Goal: Information Seeking & Learning: Learn about a topic

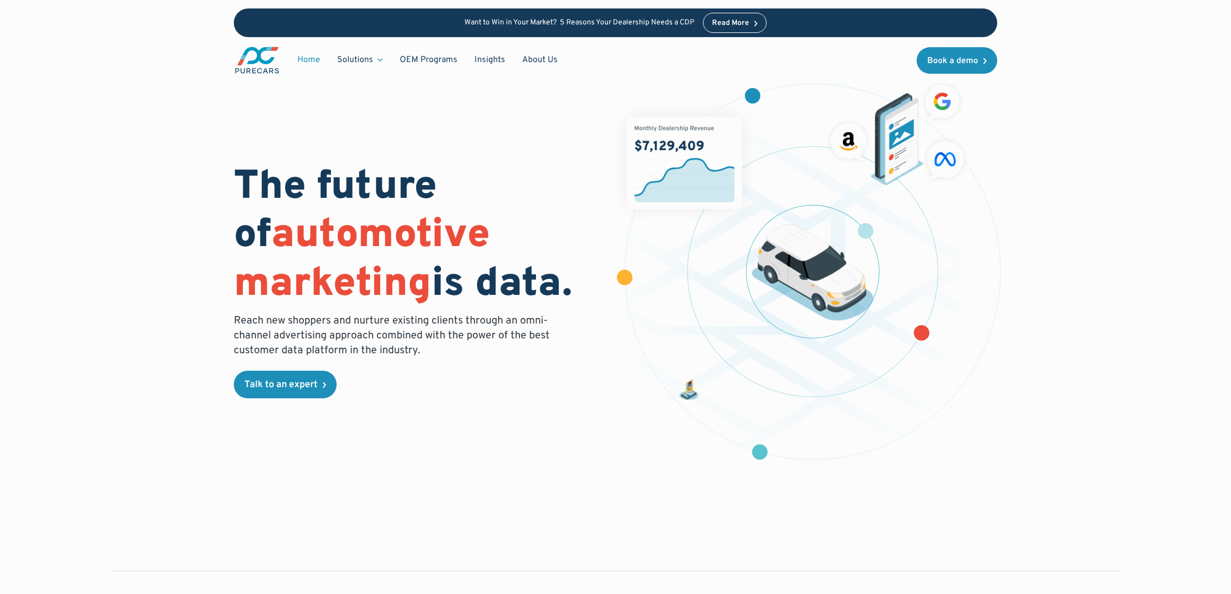
click at [489, 57] on link "Insights" at bounding box center [490, 60] width 48 height 20
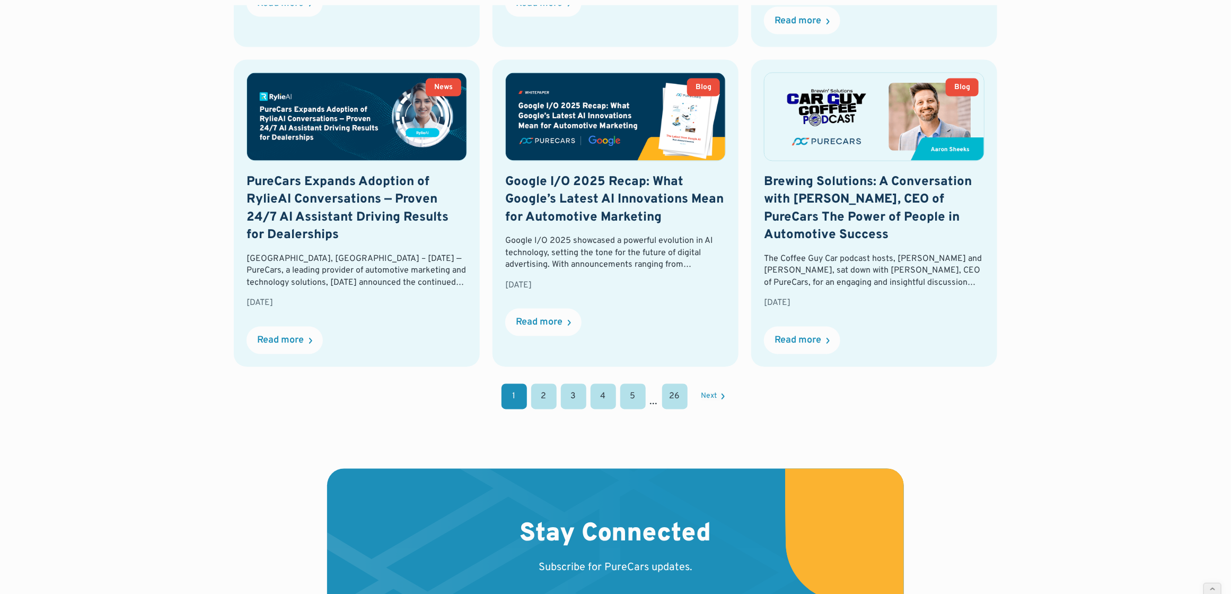
click at [549, 386] on link "2" at bounding box center [543, 396] width 25 height 25
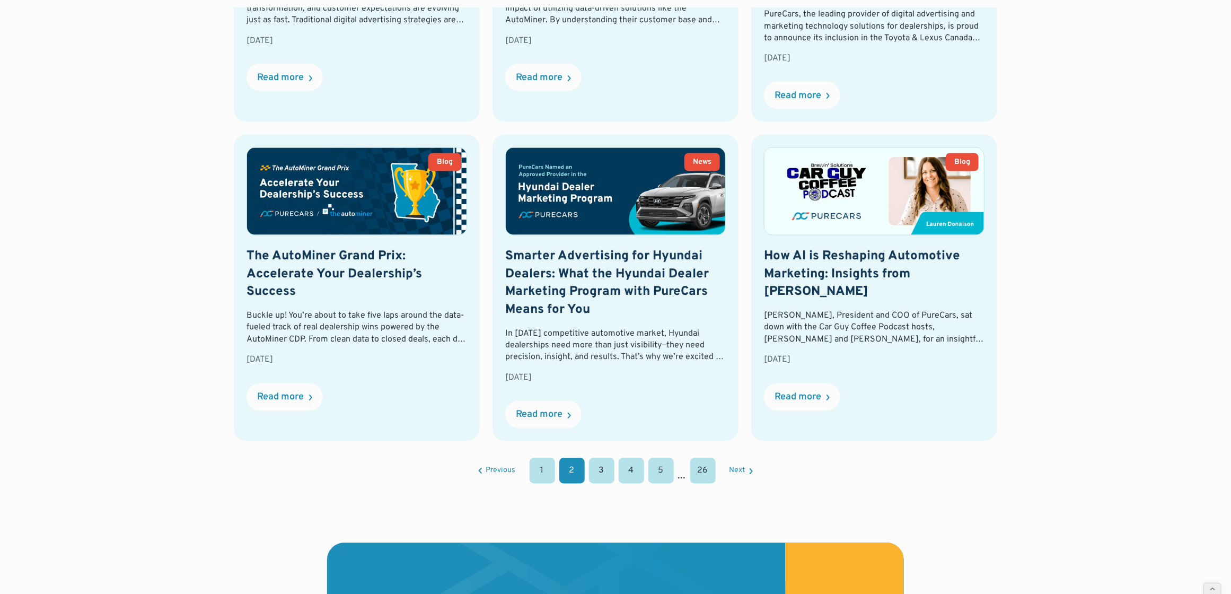
scroll to position [1015, 0]
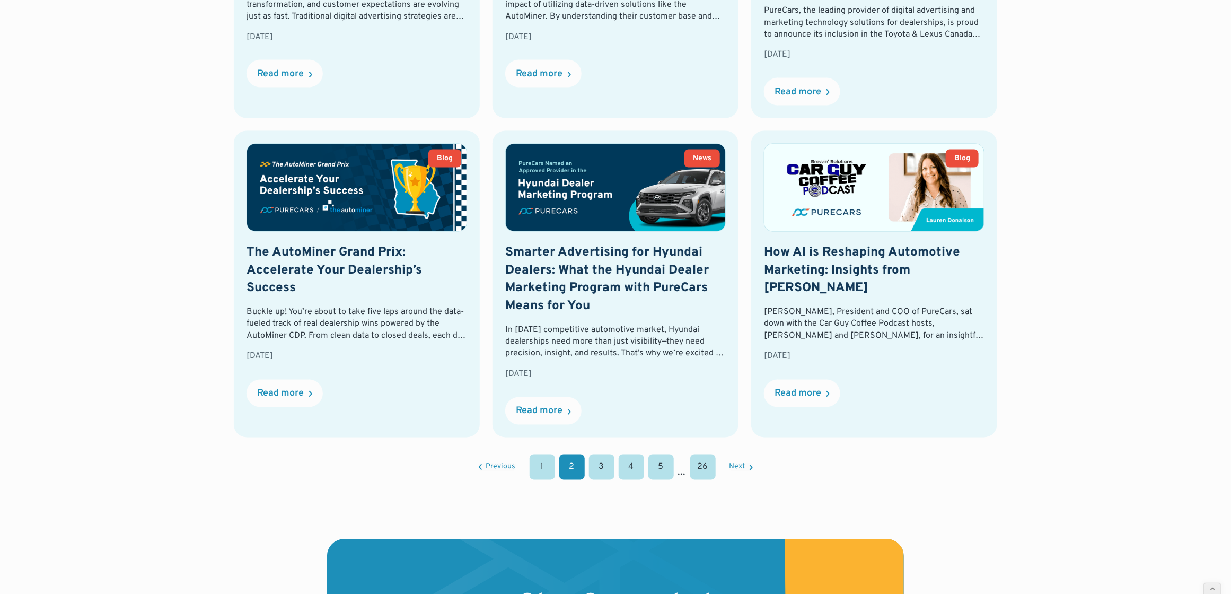
click at [614, 466] on div "1 2 3 4 5 ... 26" at bounding box center [623, 466] width 186 height 25
click at [598, 477] on link "3" at bounding box center [601, 466] width 25 height 25
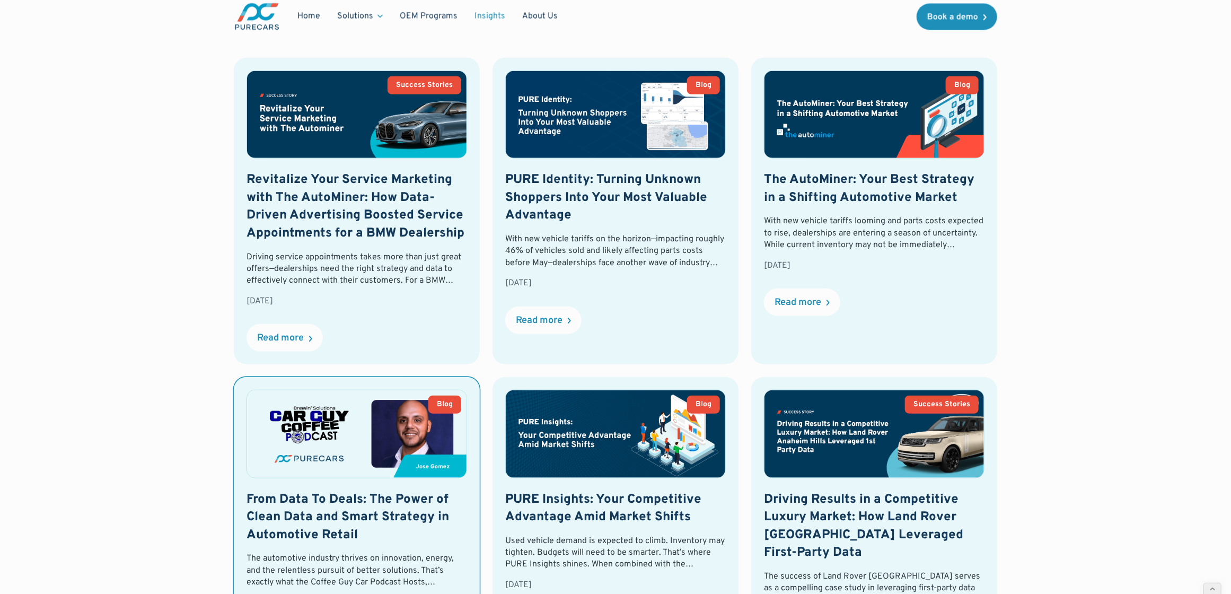
scroll to position [438, 0]
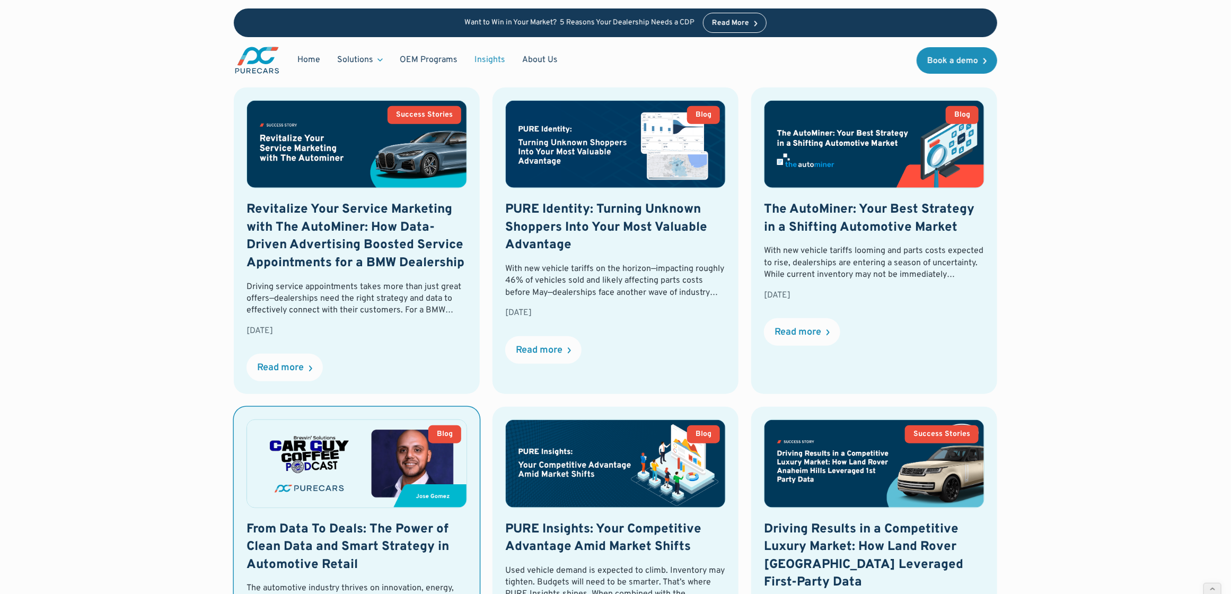
click at [376, 499] on img at bounding box center [356, 463] width 219 height 87
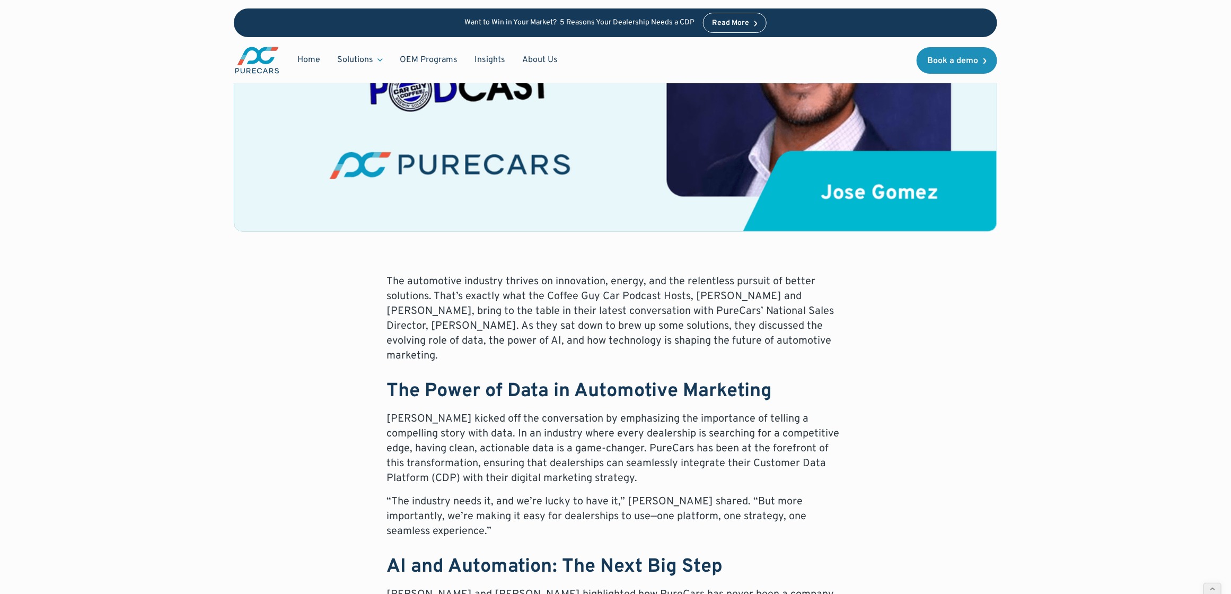
scroll to position [374, 0]
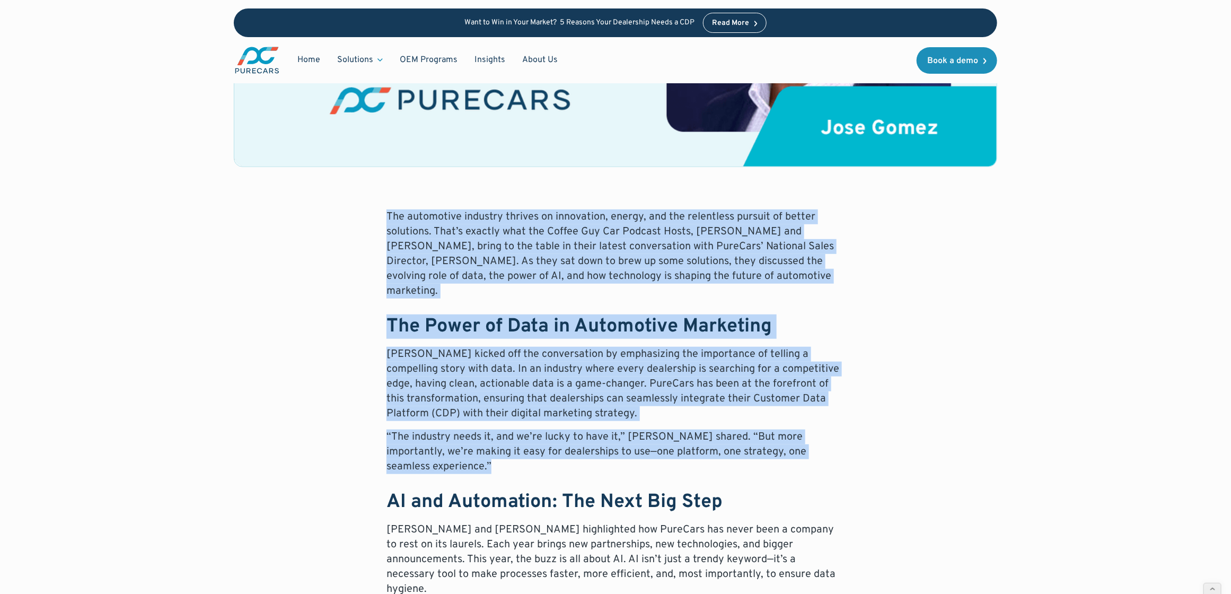
drag, startPoint x: 365, startPoint y: 219, endPoint x: 817, endPoint y: 444, distance: 504.9
copy div "The automotive industry thrives on innovation, energy, and the relentless pursu…"
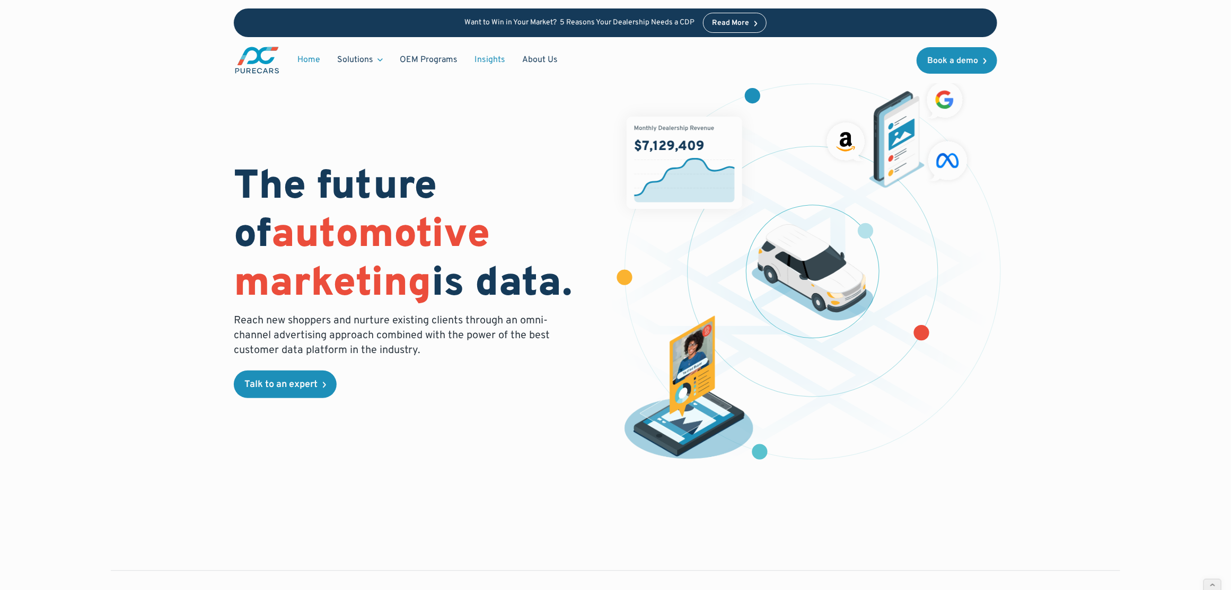
click at [485, 59] on link "Insights" at bounding box center [490, 60] width 48 height 20
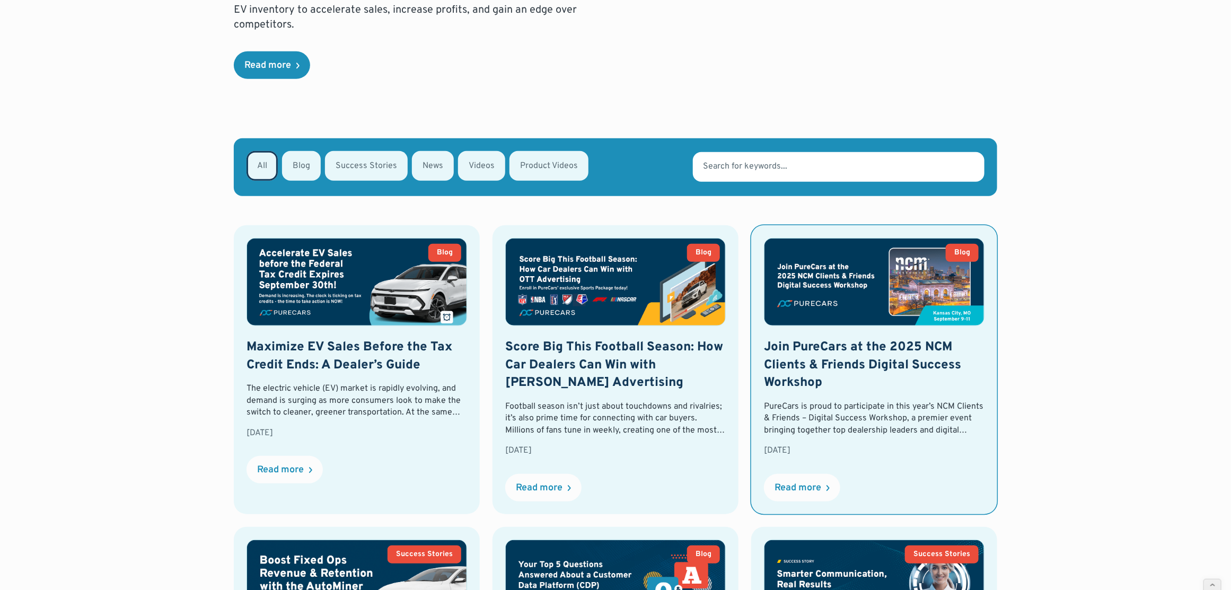
scroll to position [305, 0]
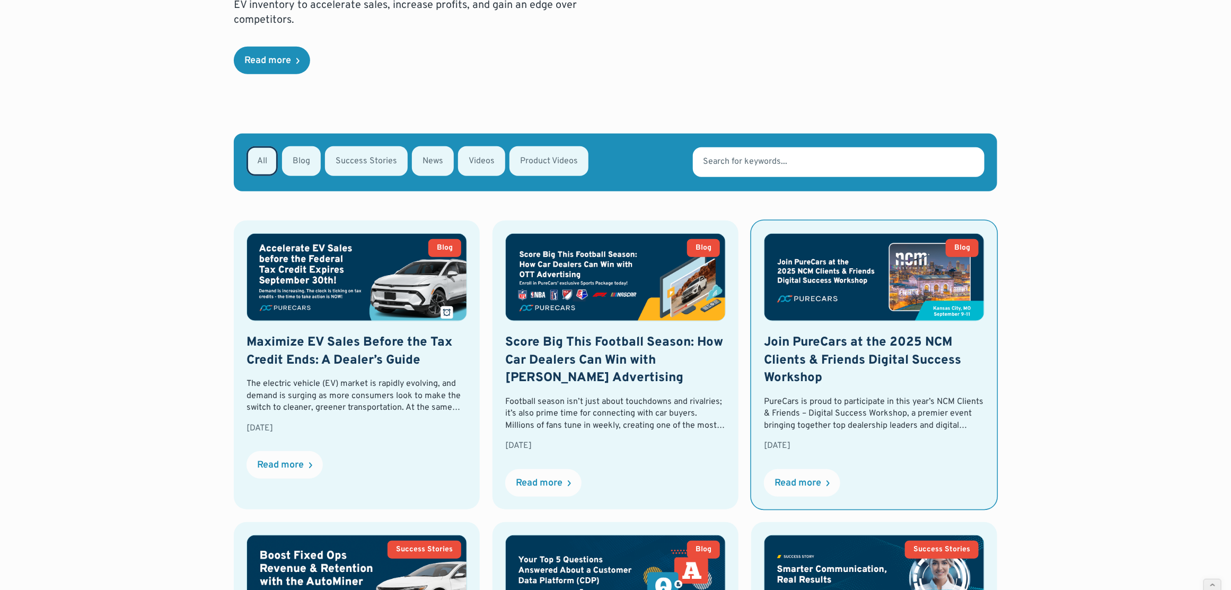
click at [877, 338] on h2 "Join PureCars at the 2025 NCM Clients & Friends Digital Success Workshop" at bounding box center [874, 361] width 221 height 54
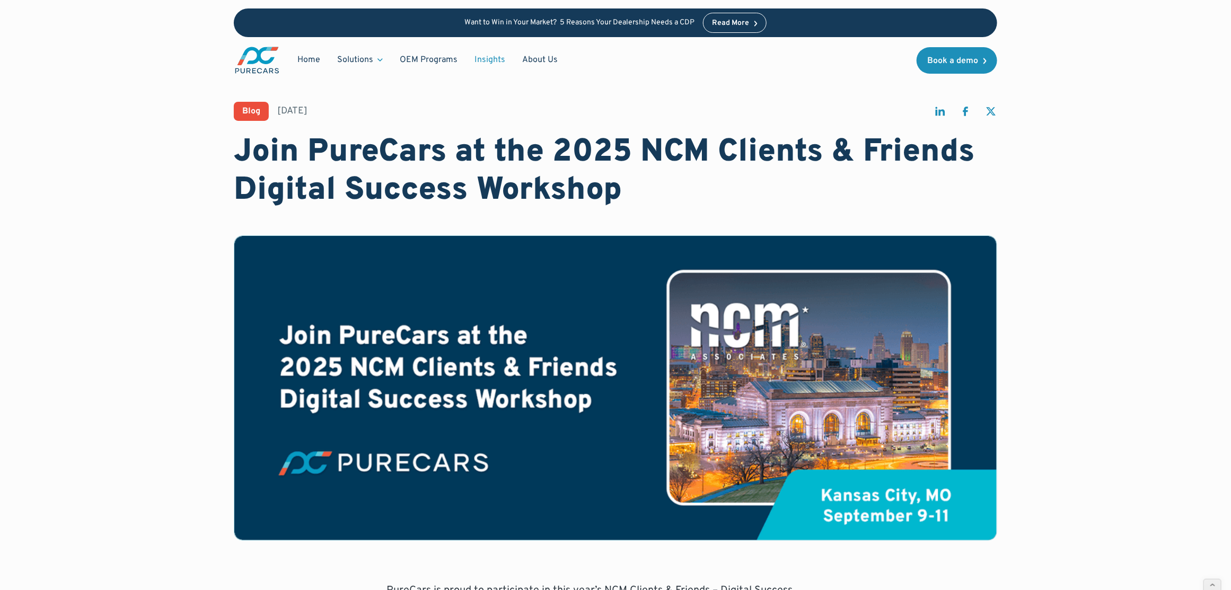
click at [497, 63] on link "Insights" at bounding box center [490, 60] width 48 height 20
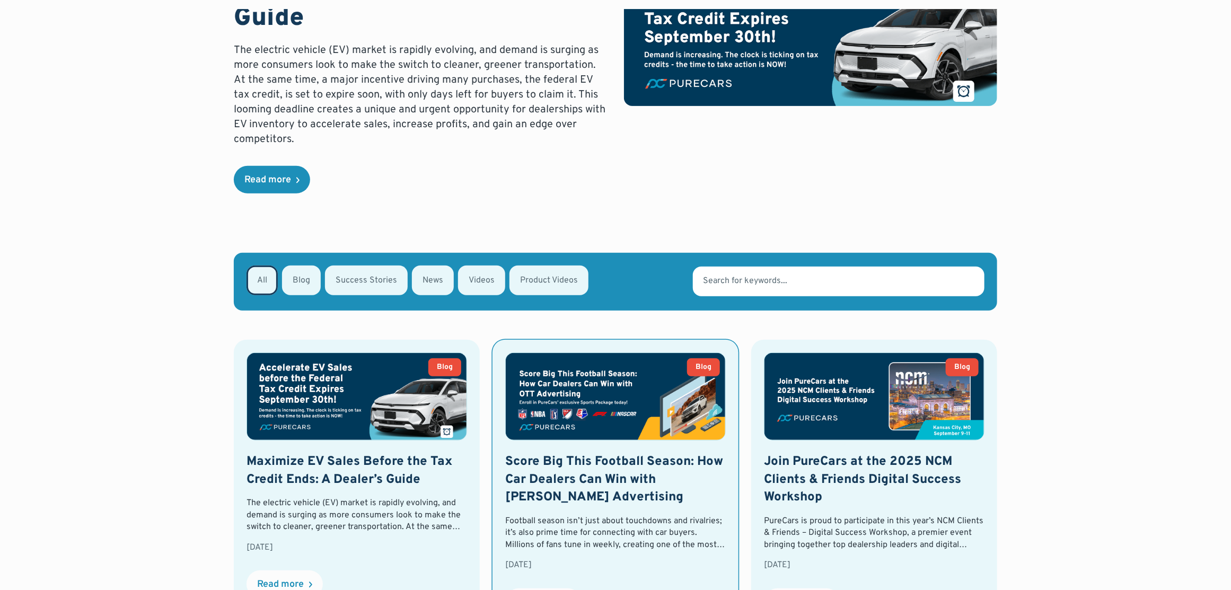
scroll to position [202, 0]
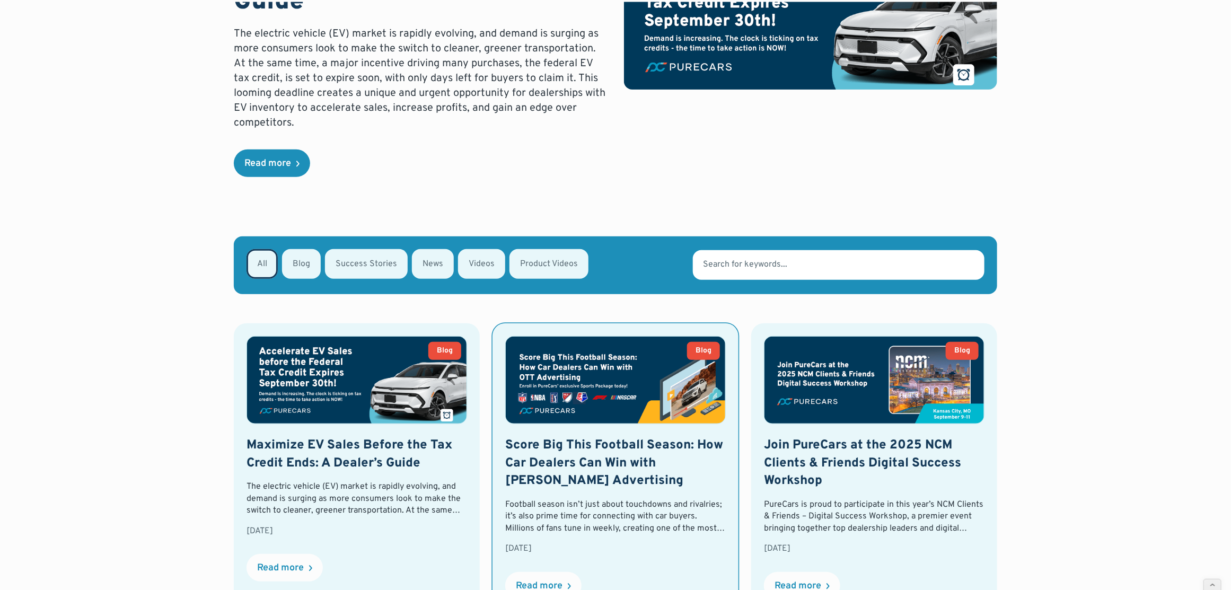
click at [596, 385] on img at bounding box center [615, 380] width 219 height 87
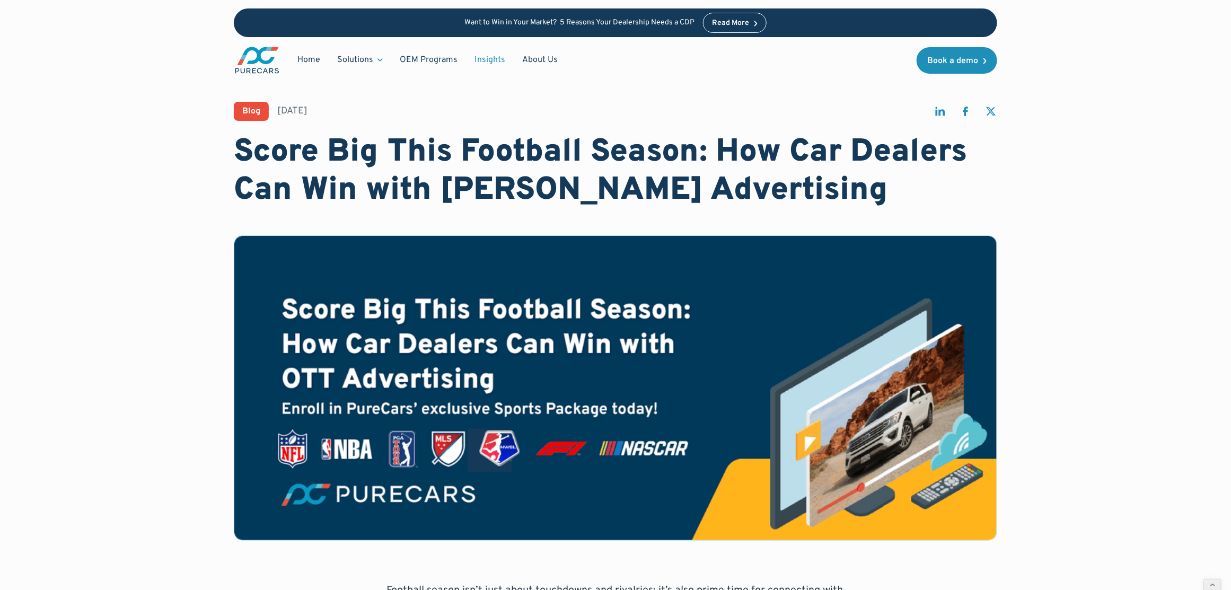
click at [482, 60] on link "Insights" at bounding box center [490, 60] width 48 height 20
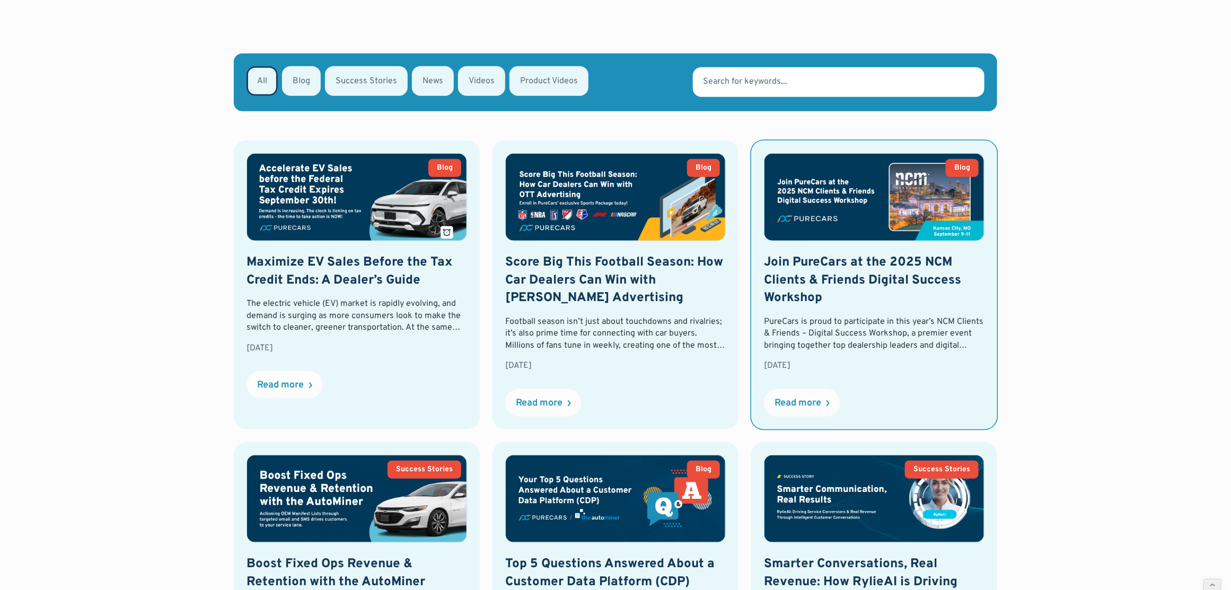
scroll to position [548, 0]
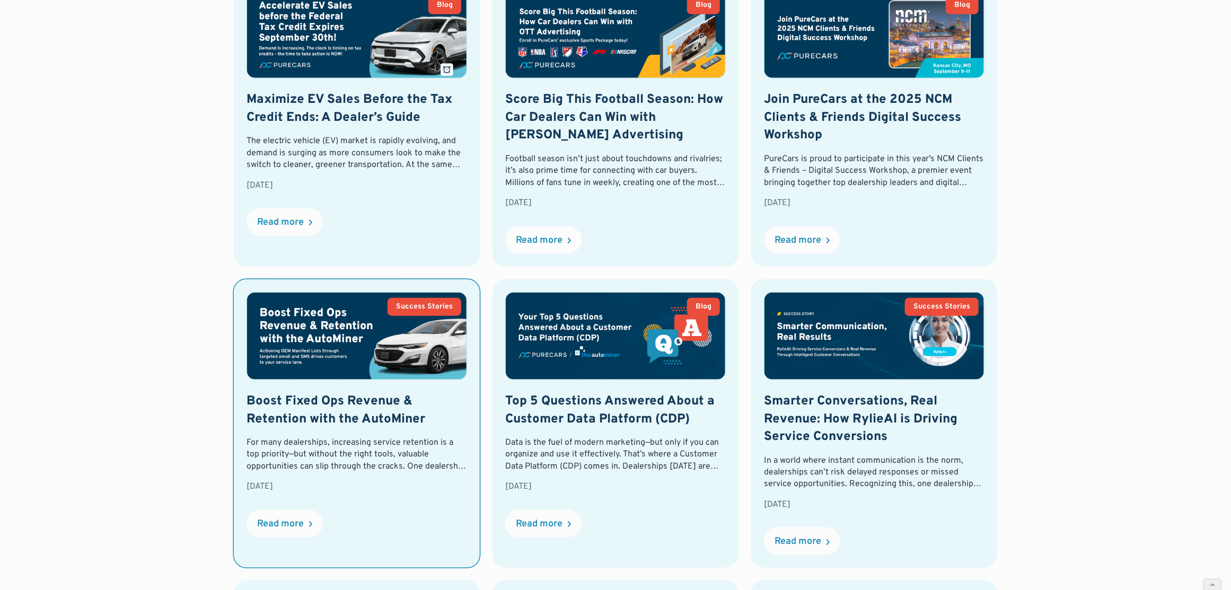
click at [410, 378] on img at bounding box center [356, 336] width 219 height 87
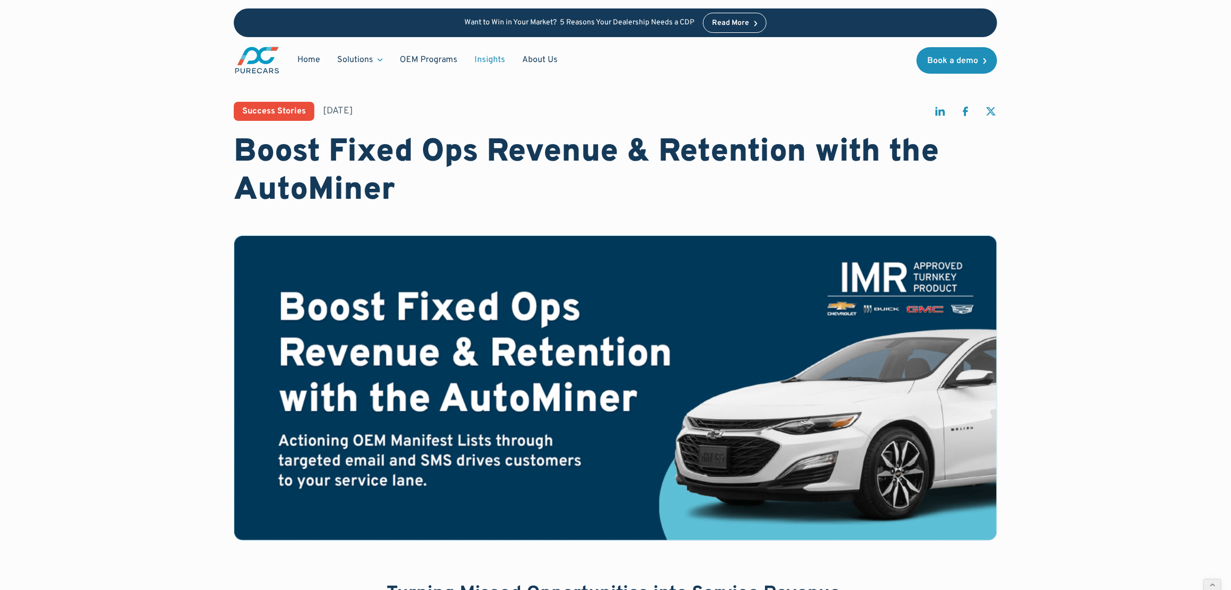
click at [490, 55] on link "Insights" at bounding box center [490, 60] width 48 height 20
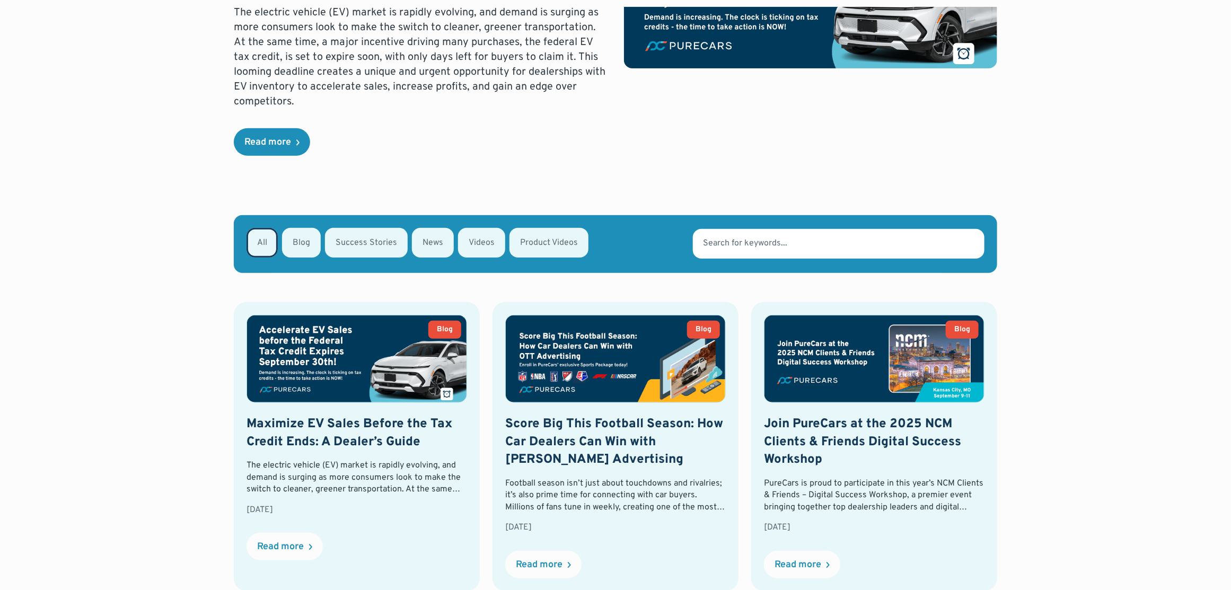
scroll to position [329, 0]
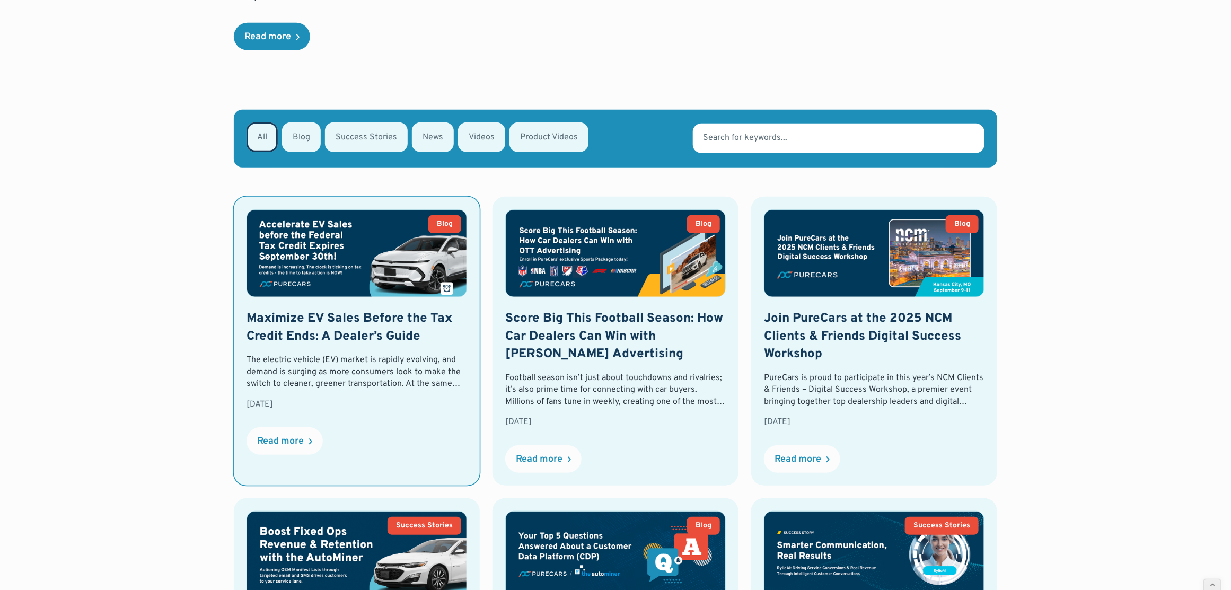
click at [353, 270] on img at bounding box center [356, 253] width 219 height 87
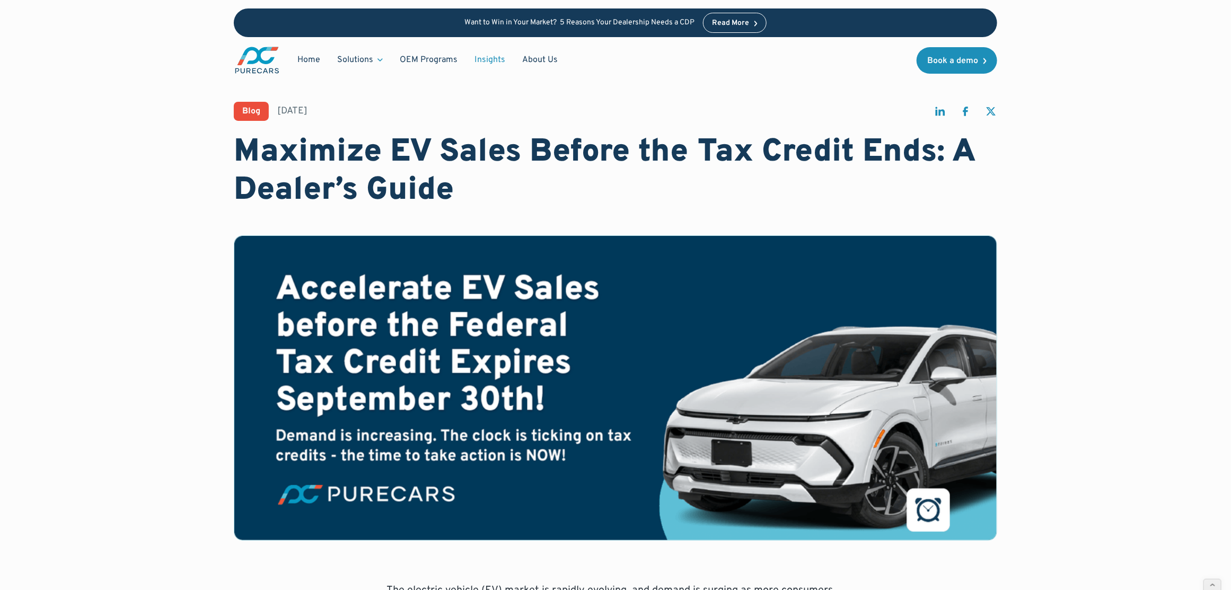
click at [484, 54] on link "Insights" at bounding box center [490, 60] width 48 height 20
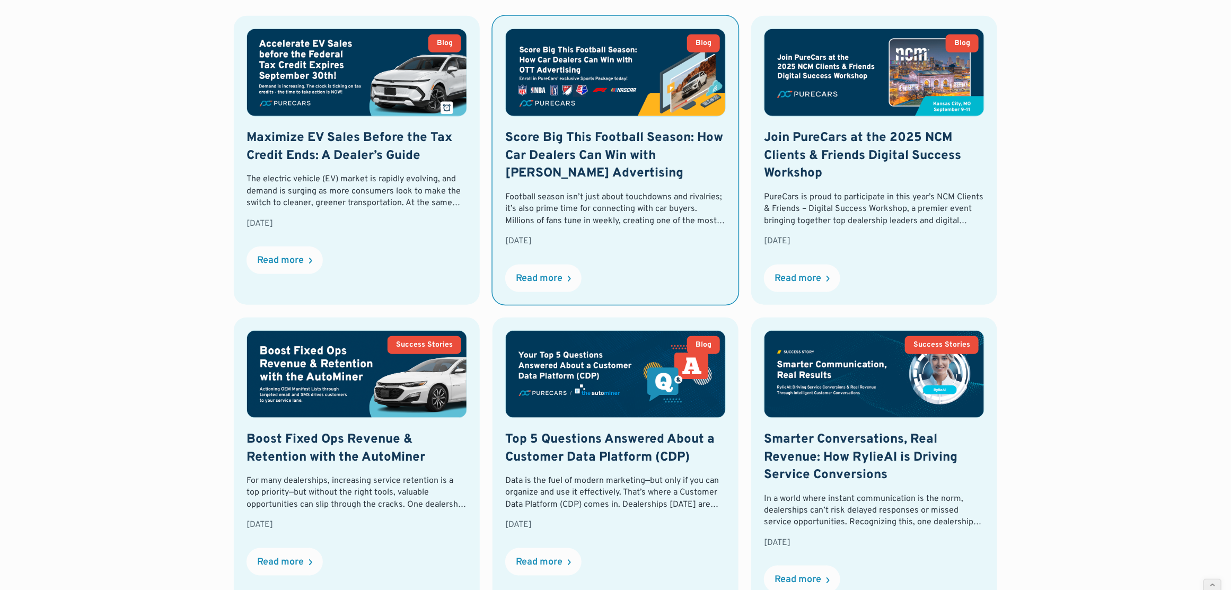
scroll to position [579, 0]
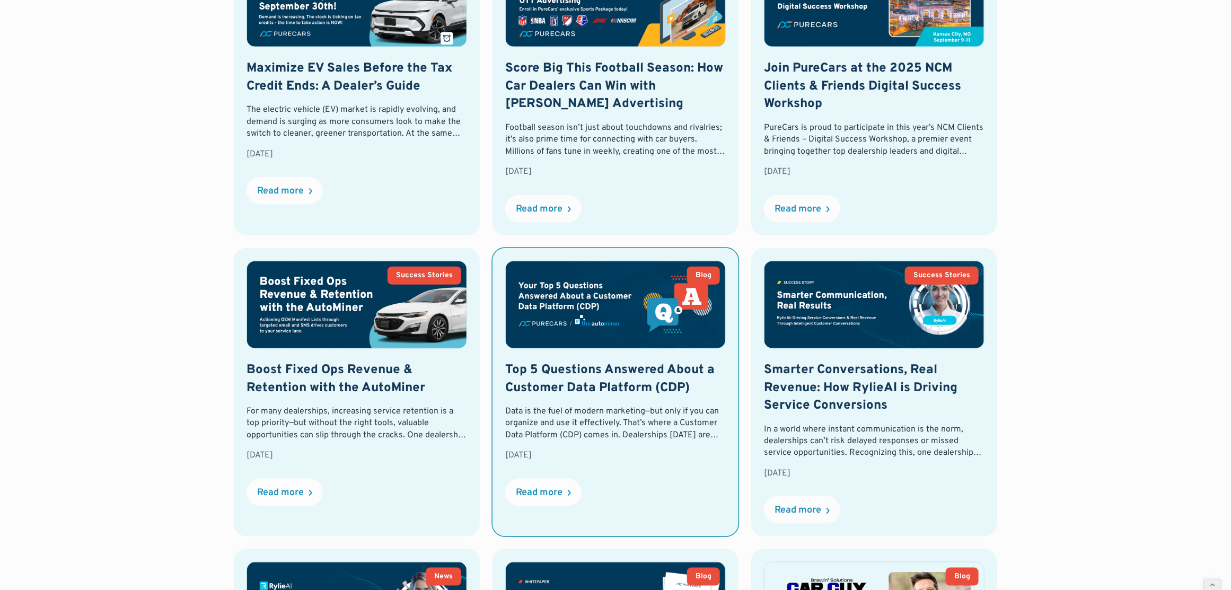
click at [587, 295] on img at bounding box center [615, 304] width 219 height 87
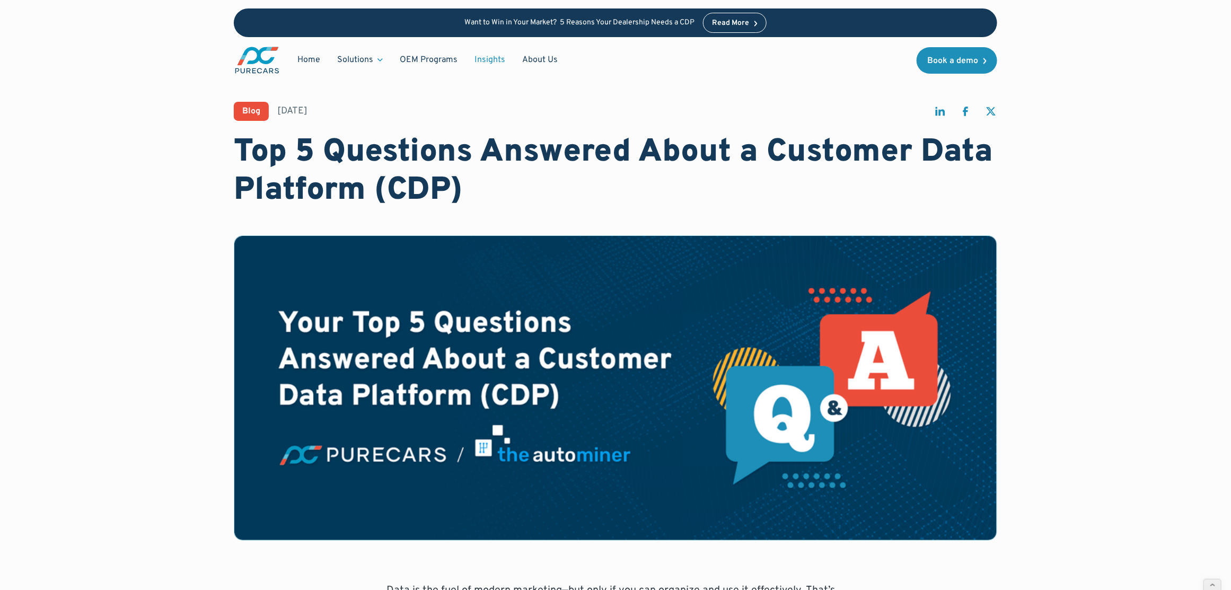
click at [487, 60] on link "Insights" at bounding box center [490, 60] width 48 height 20
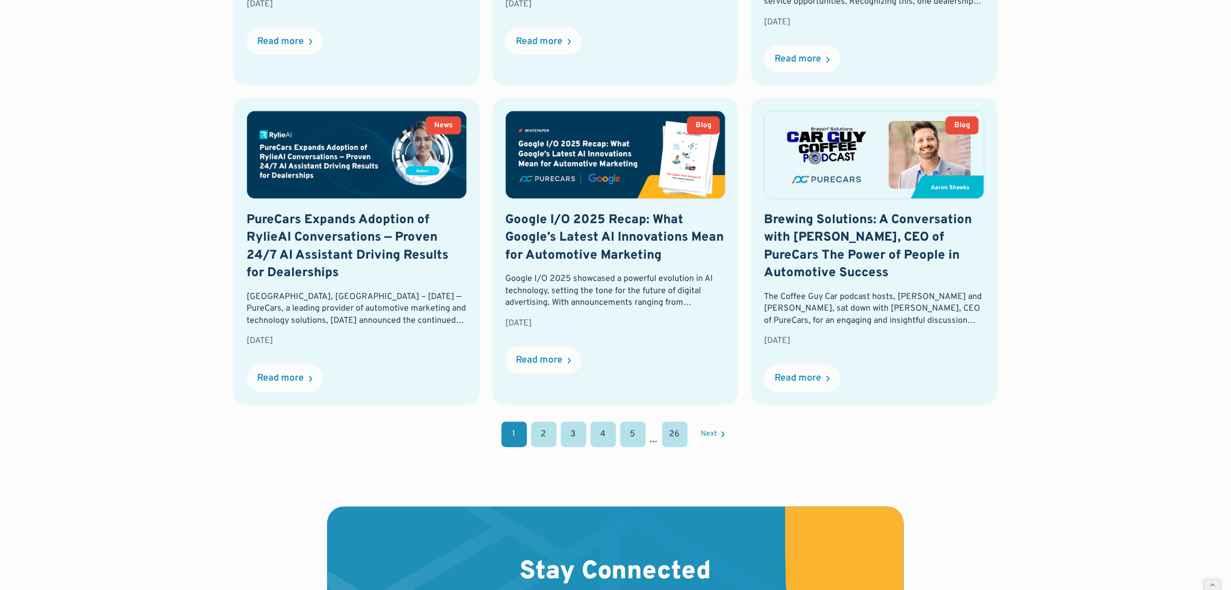
click at [546, 429] on link "2" at bounding box center [543, 434] width 25 height 25
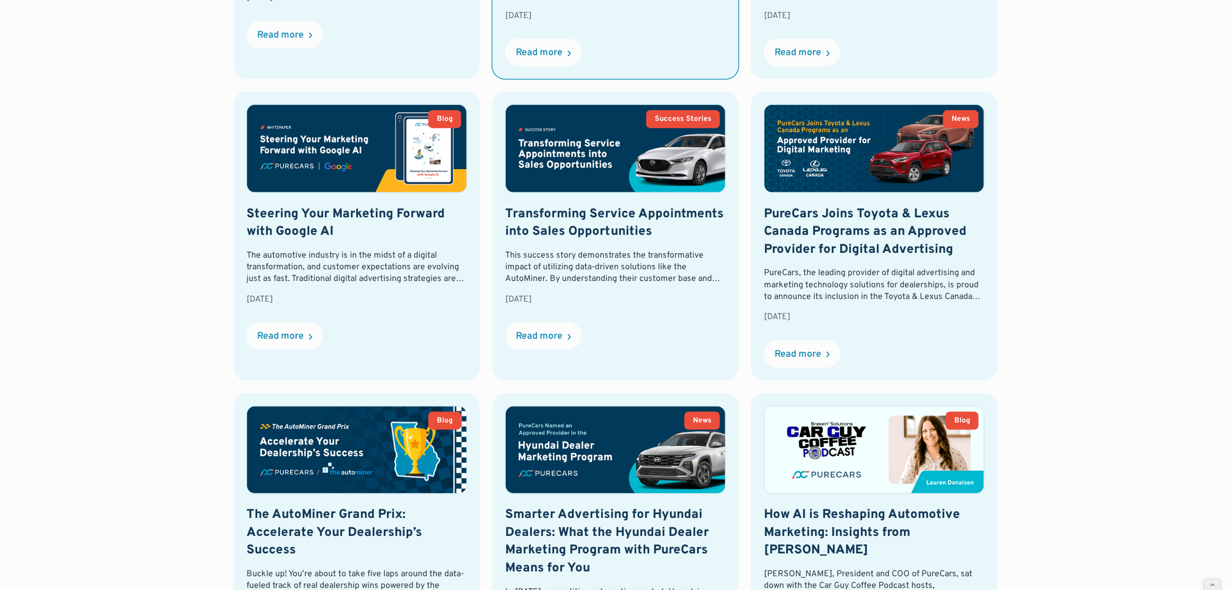
scroll to position [801, 0]
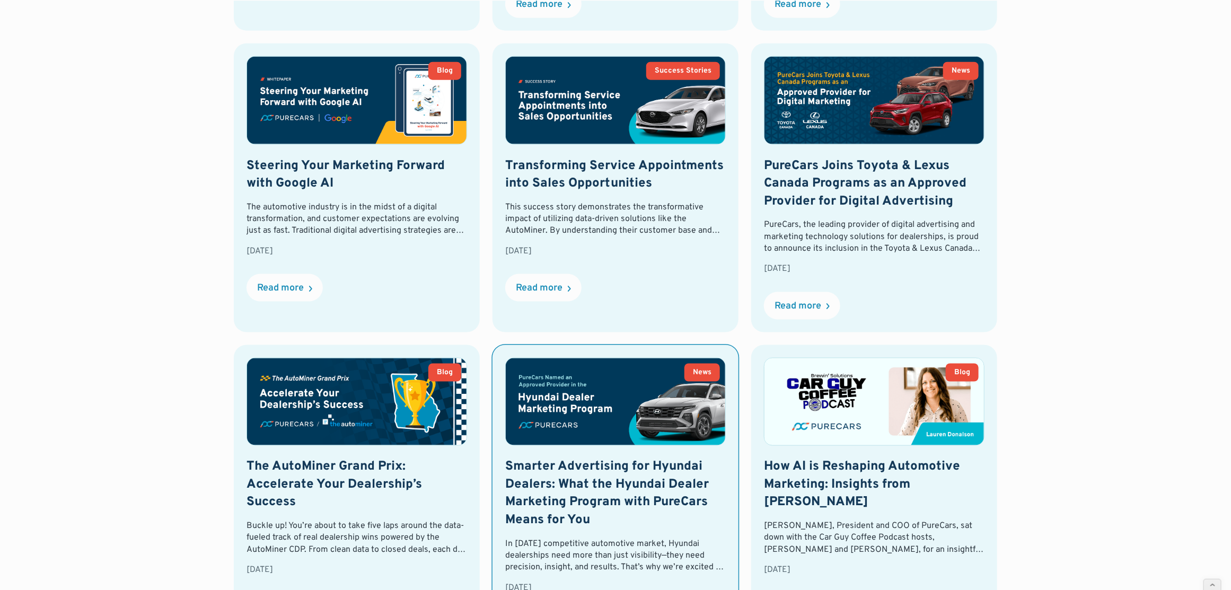
click at [648, 436] on img at bounding box center [615, 401] width 219 height 87
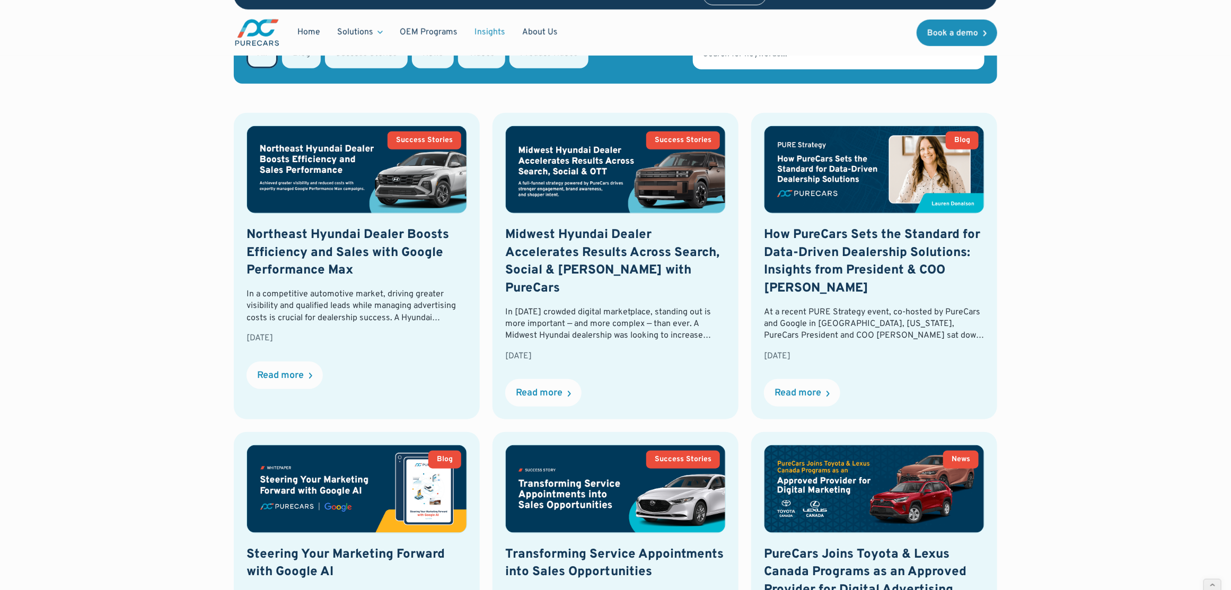
scroll to position [412, 0]
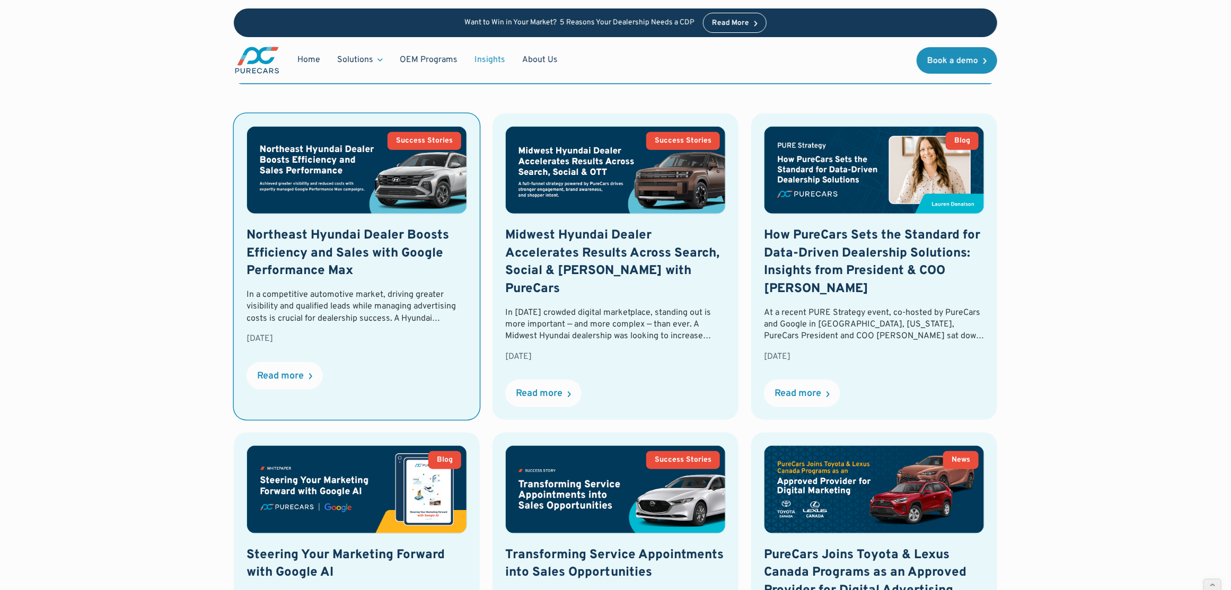
click at [377, 146] on img at bounding box center [356, 170] width 219 height 87
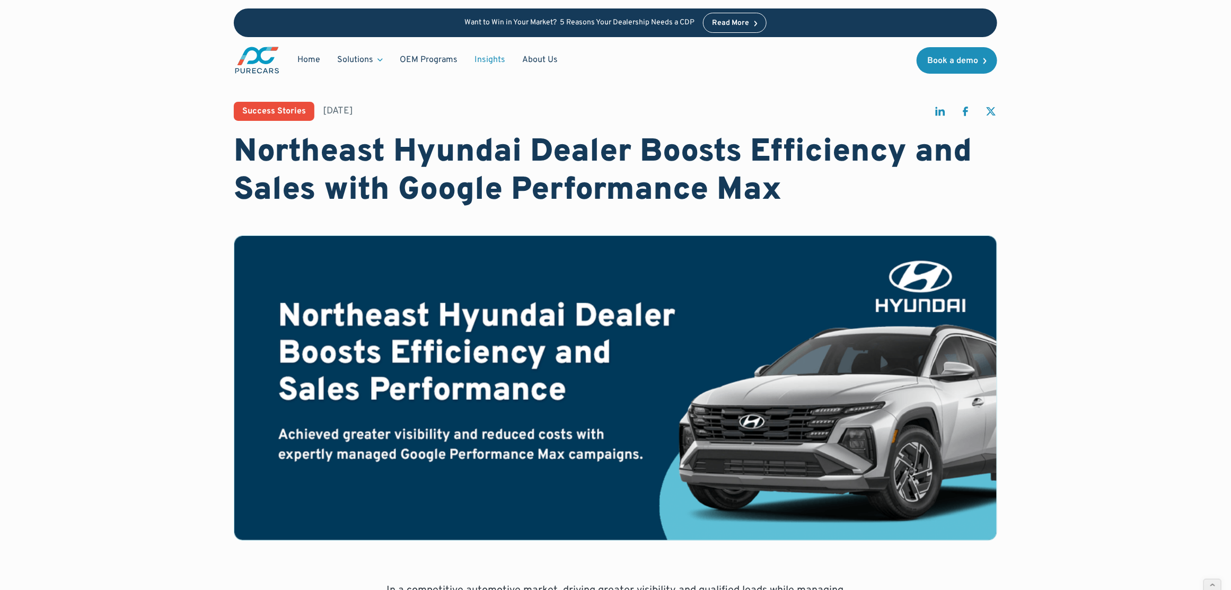
click at [476, 61] on link "Insights" at bounding box center [490, 60] width 48 height 20
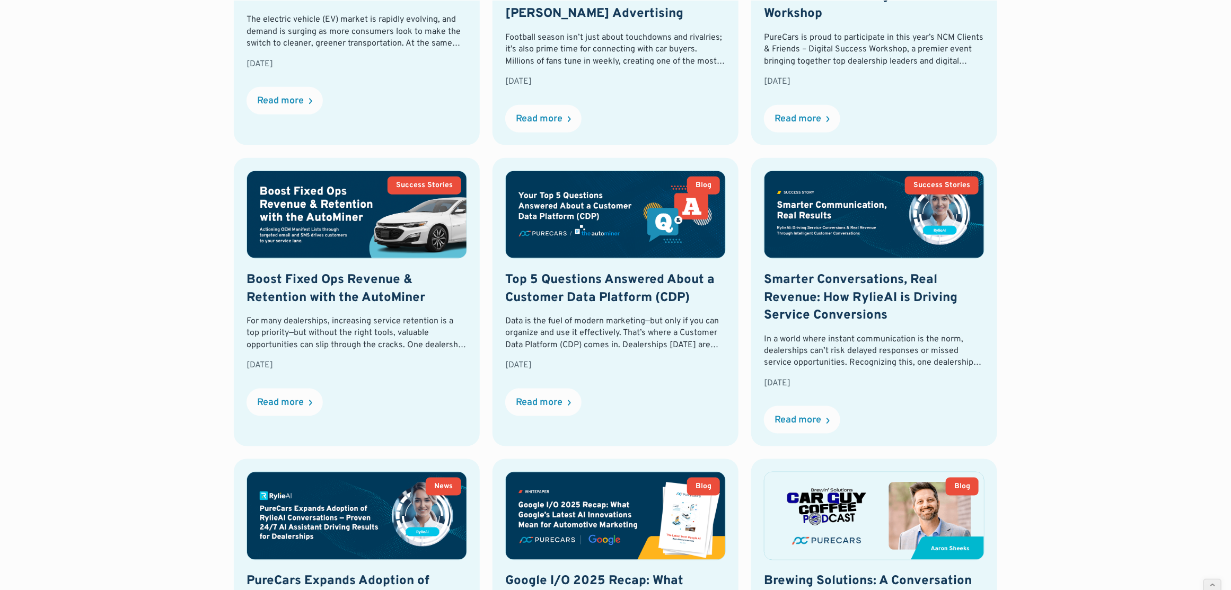
scroll to position [671, 0]
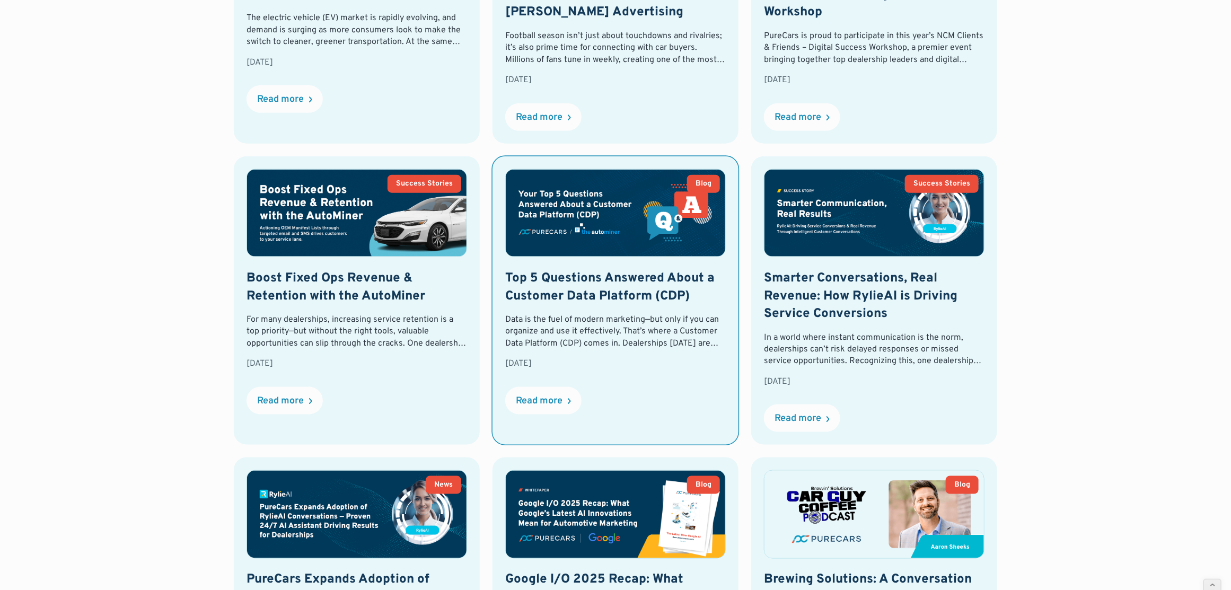
click at [647, 221] on img at bounding box center [615, 213] width 219 height 87
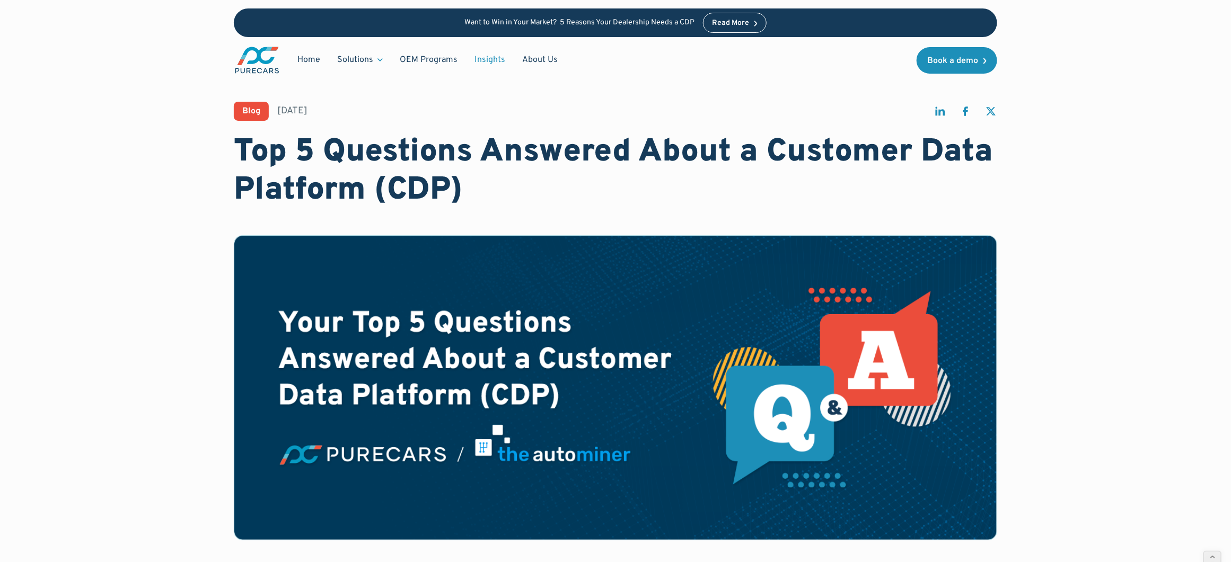
click at [484, 57] on link "Insights" at bounding box center [490, 60] width 48 height 20
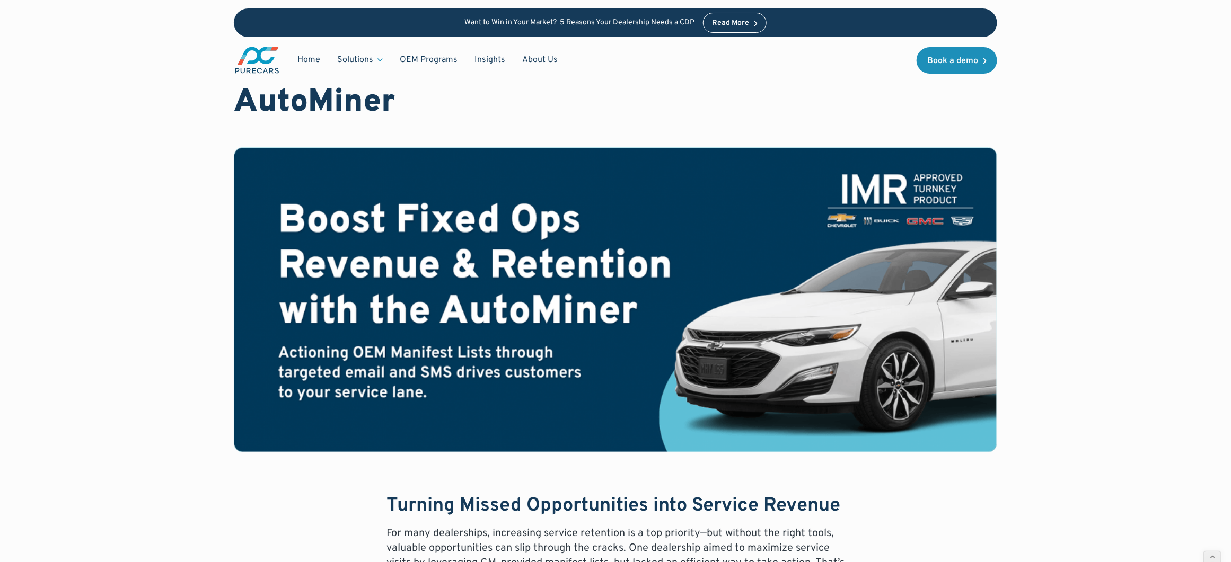
scroll to position [95, 0]
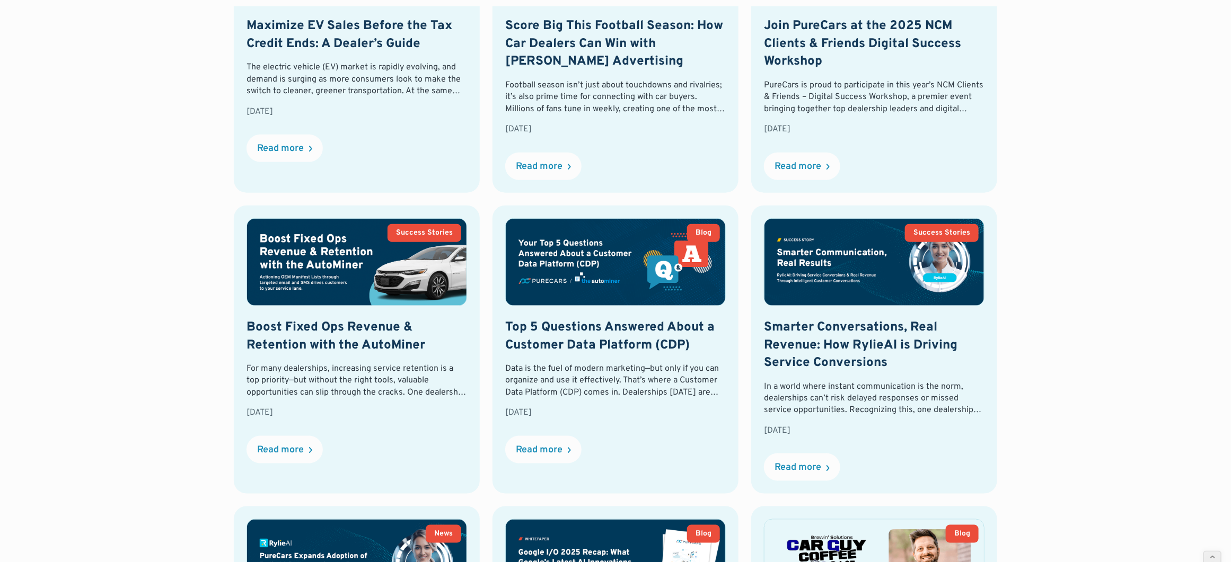
scroll to position [706, 0]
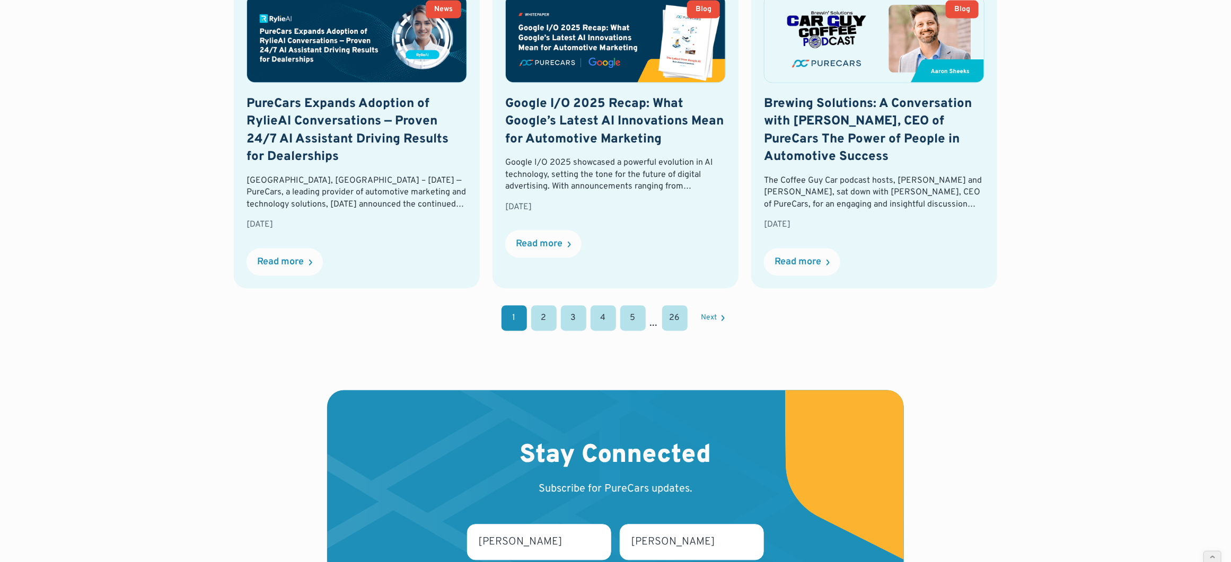
click at [544, 324] on link "2" at bounding box center [543, 318] width 25 height 25
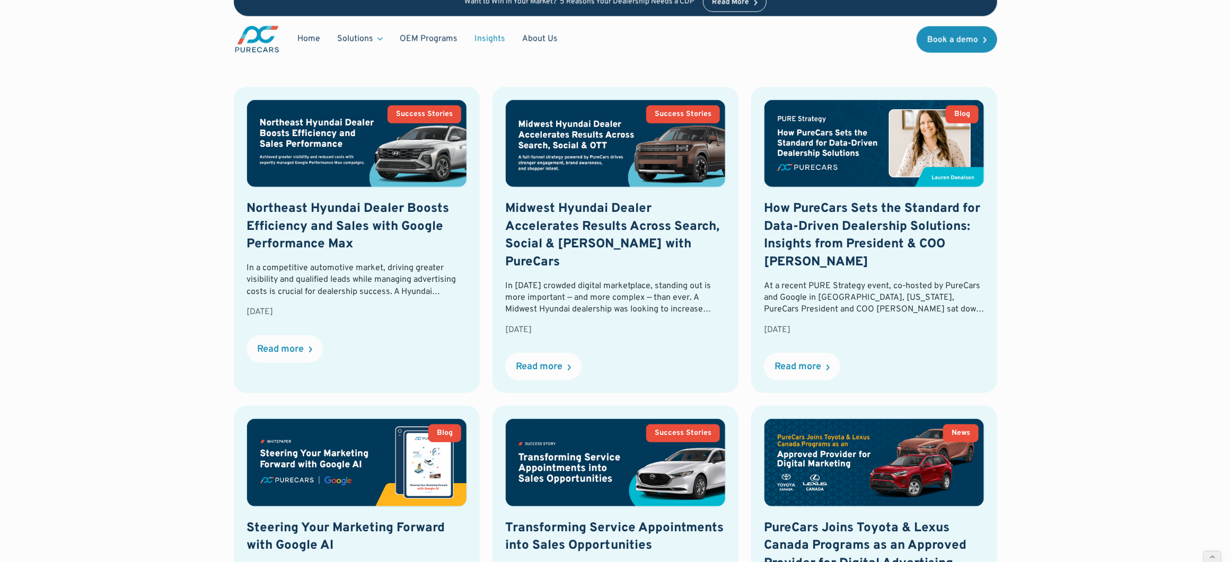
scroll to position [438, 0]
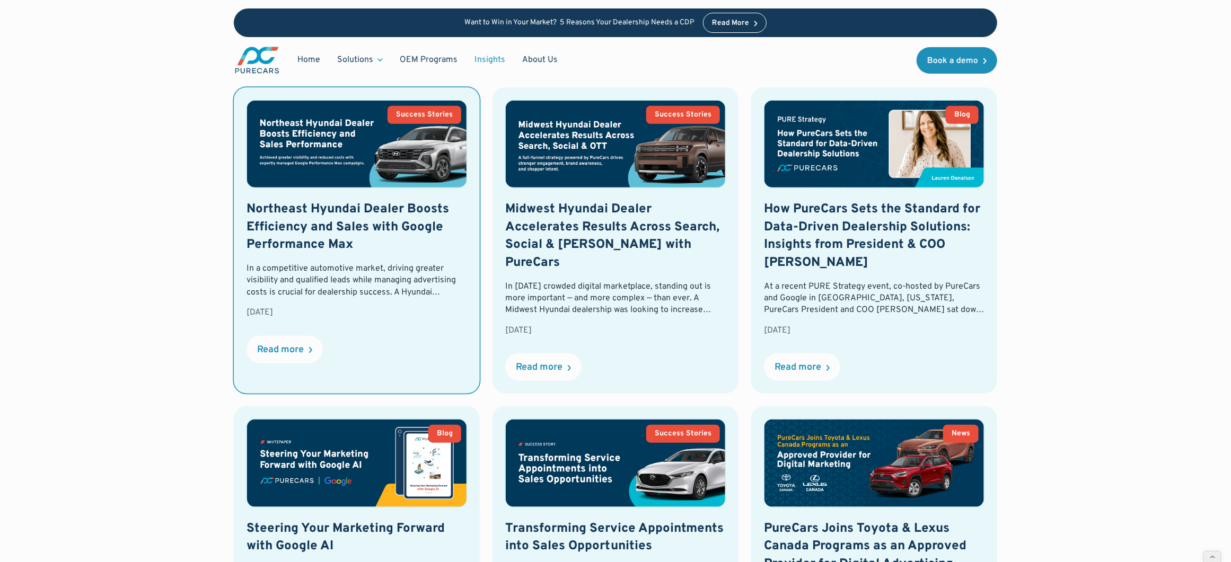
click at [402, 196] on link "Success Stories Northeast Hyundai Dealer Boosts Efficiency and Sales with Googl…" at bounding box center [357, 240] width 246 height 306
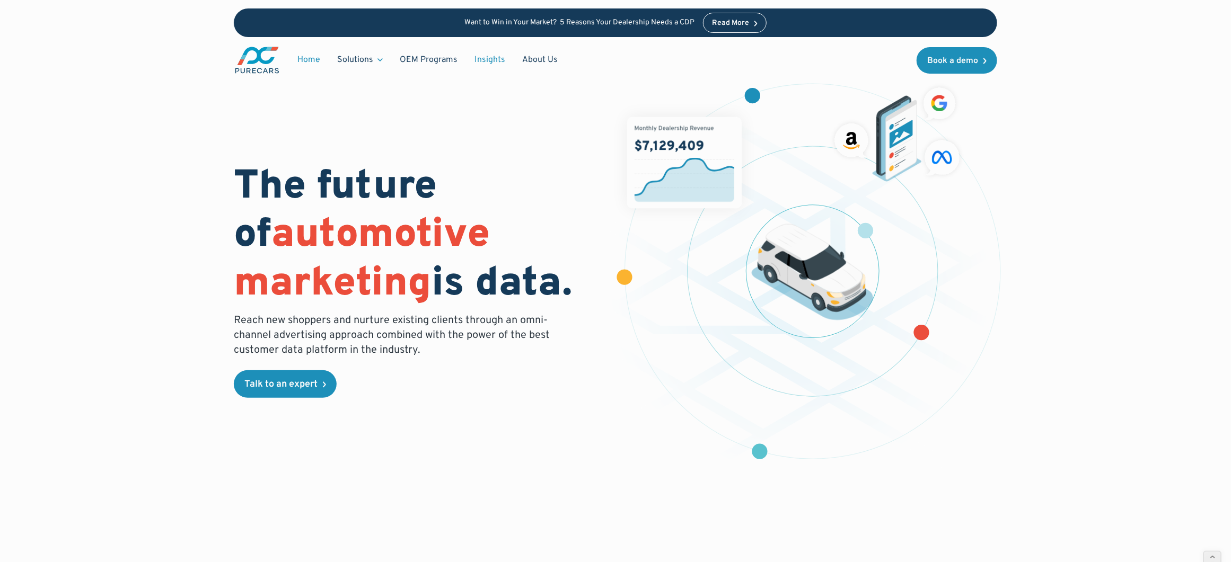
click at [492, 56] on link "Insights" at bounding box center [490, 60] width 48 height 20
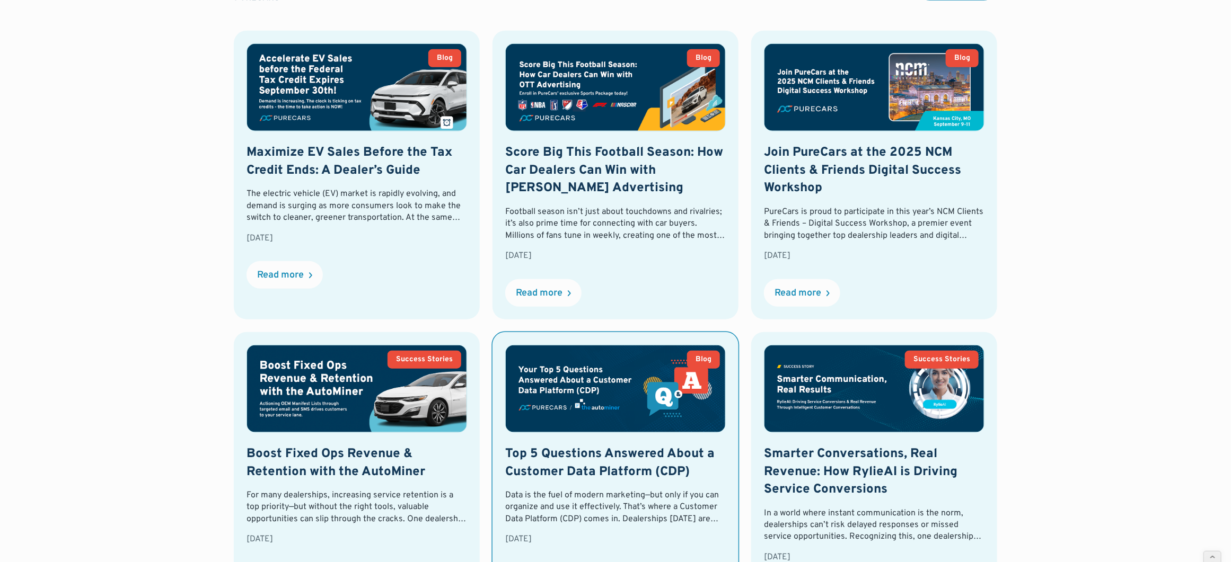
scroll to position [520, 0]
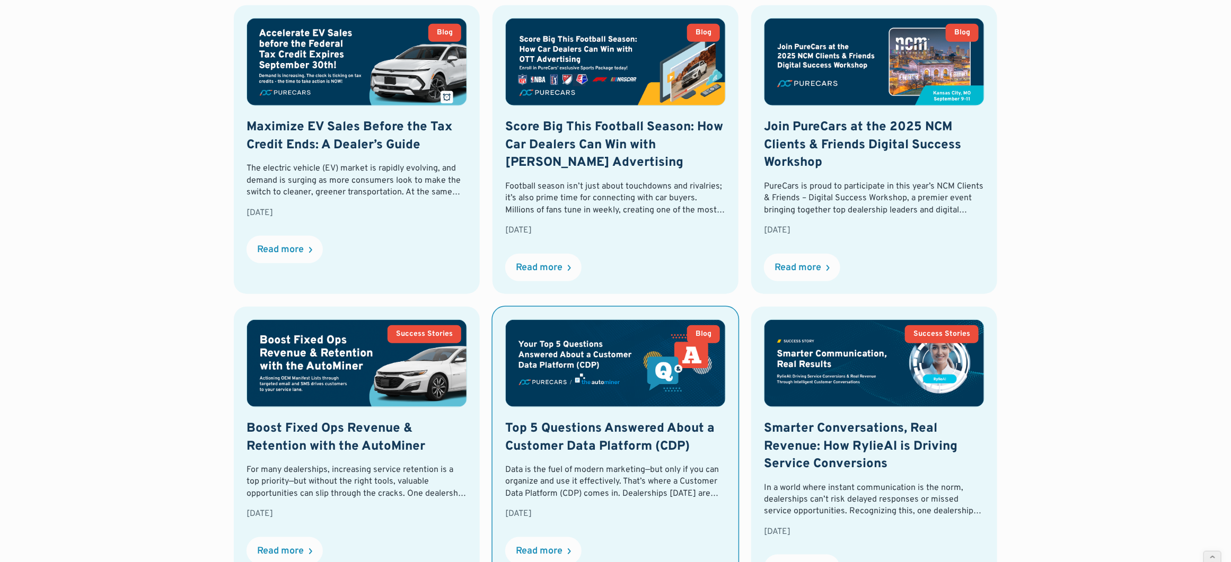
click at [621, 345] on img at bounding box center [615, 363] width 219 height 87
